Goal: Information Seeking & Learning: Learn about a topic

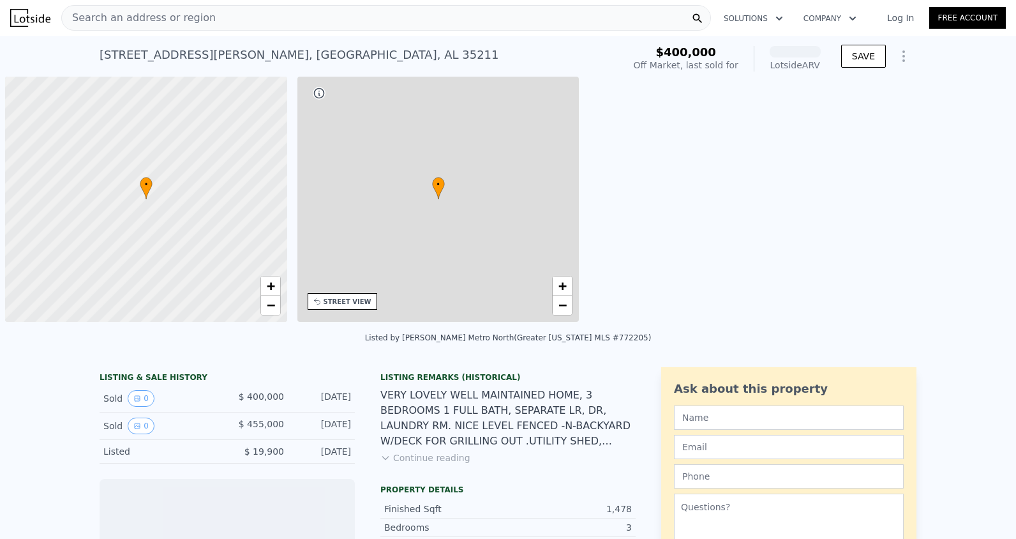
scroll to position [0, 5]
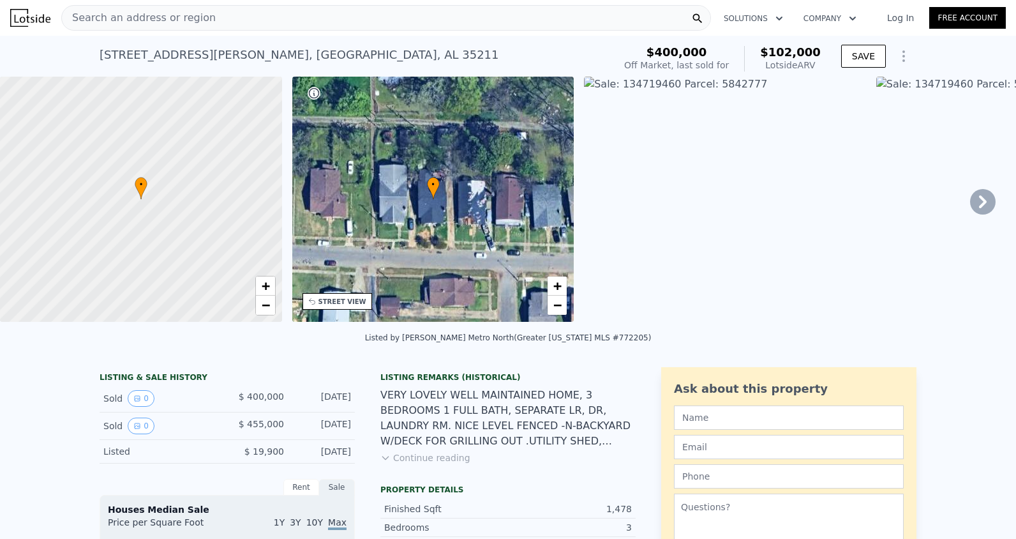
click at [434, 182] on span "•" at bounding box center [433, 184] width 13 height 11
click at [431, 190] on icon at bounding box center [432, 188] width 11 height 22
click at [428, 204] on div "• + −" at bounding box center [433, 199] width 282 height 245
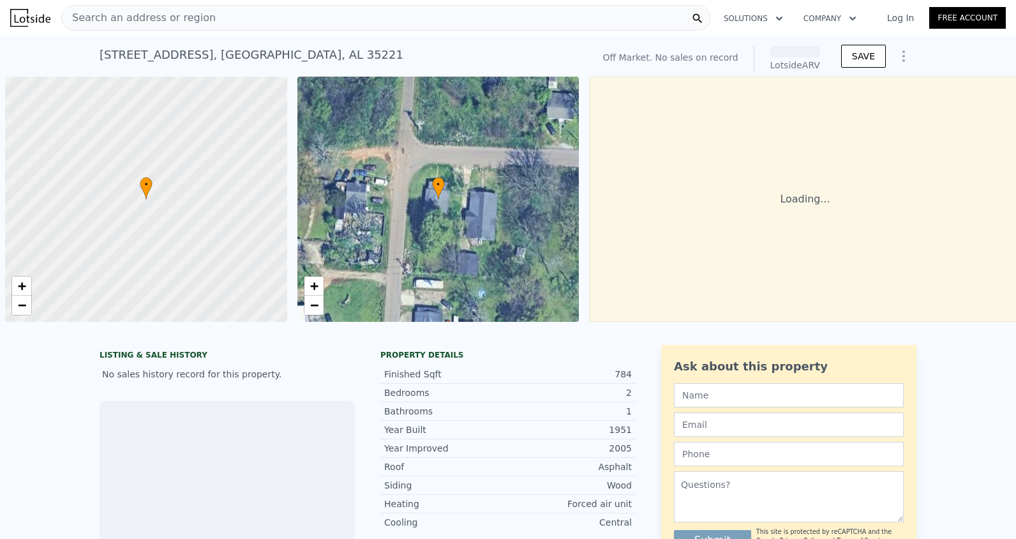
scroll to position [0, 5]
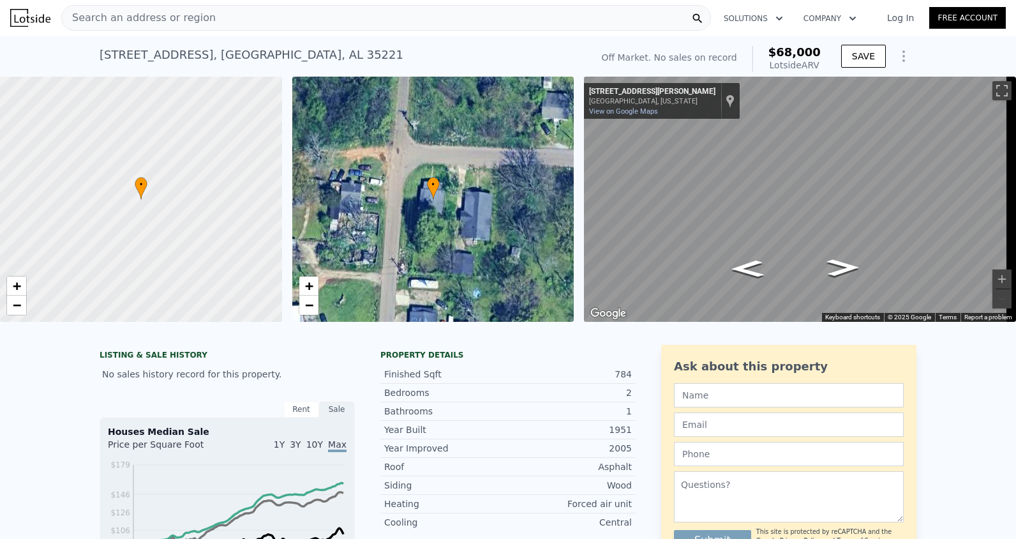
click at [326, 140] on div "• + −" at bounding box center [433, 199] width 282 height 245
click at [657, 112] on link "View on Google Maps" at bounding box center [623, 111] width 69 height 8
click at [187, 16] on span "Search an address or region" at bounding box center [139, 17] width 154 height 15
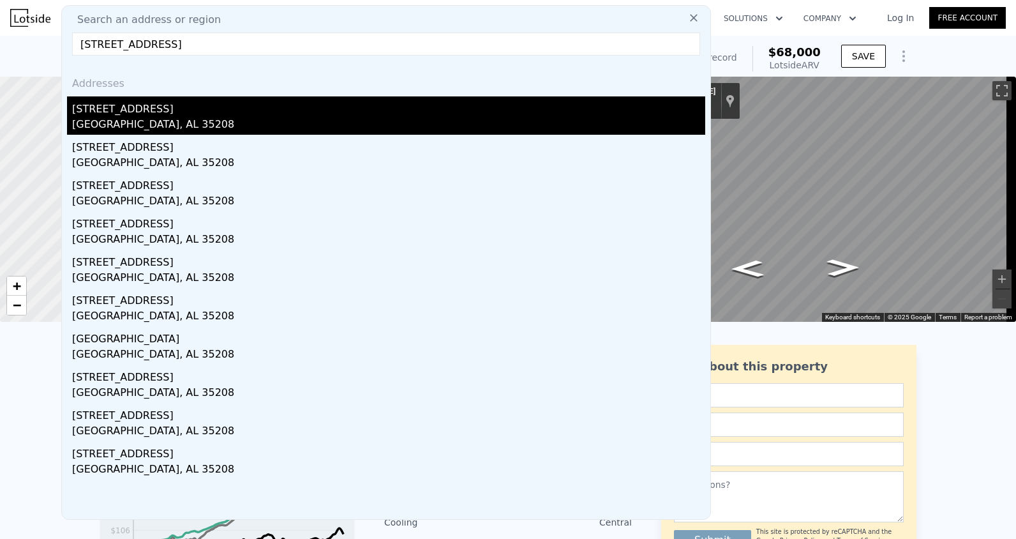
type input "[STREET_ADDRESS]"
click at [186, 123] on div "[GEOGRAPHIC_DATA], AL 35208" at bounding box center [388, 126] width 633 height 18
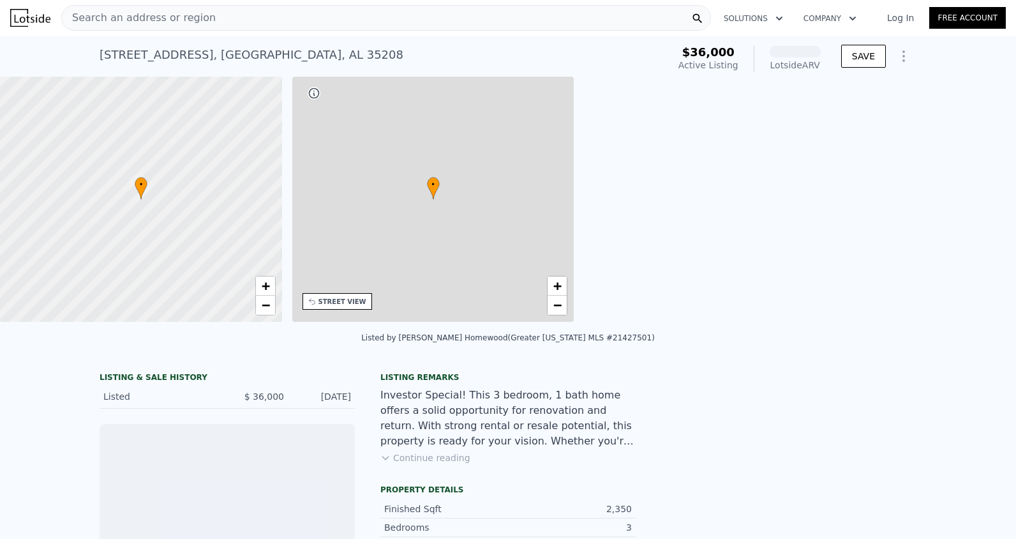
scroll to position [0, 297]
